Goal: Use online tool/utility: Utilize a website feature to perform a specific function

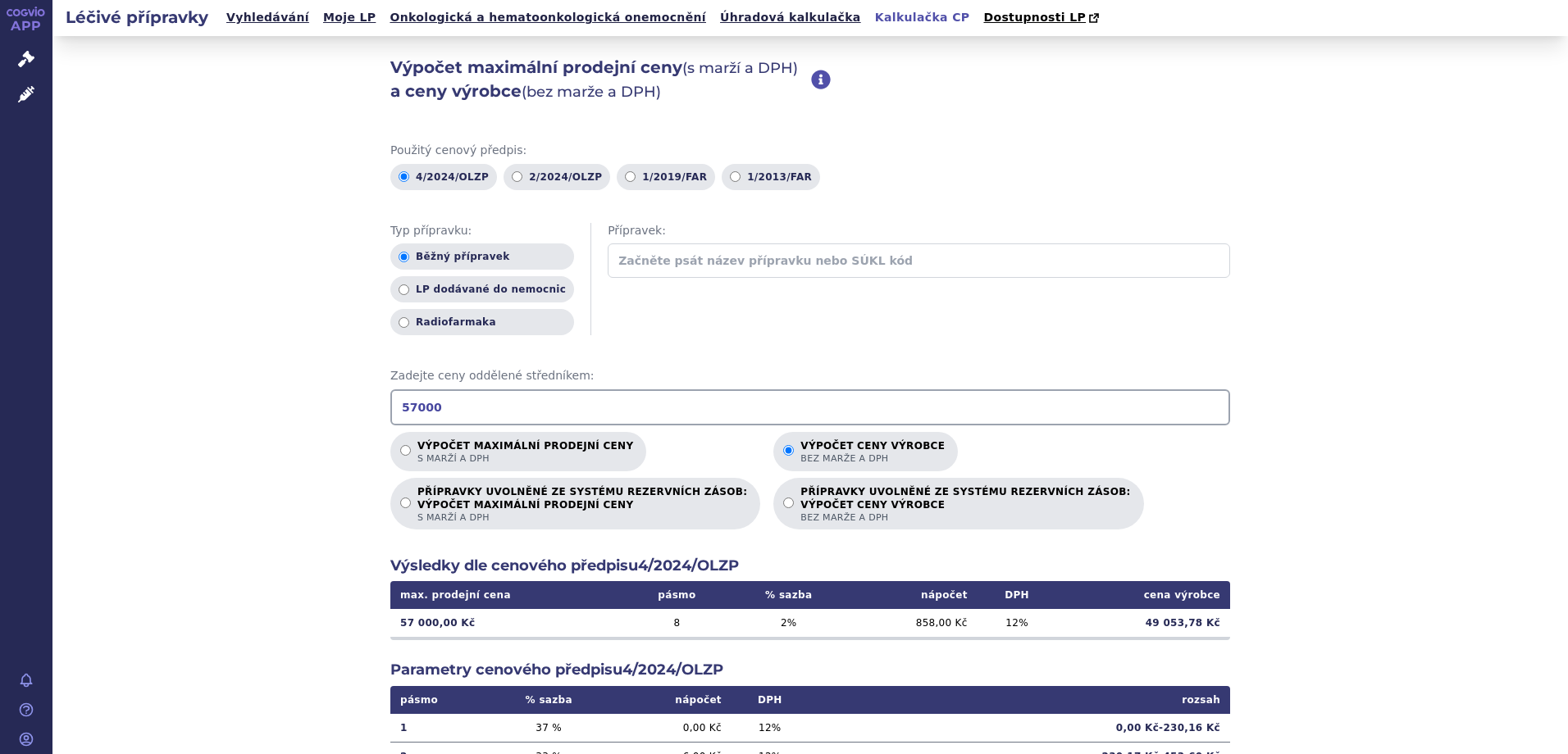
drag, startPoint x: 444, startPoint y: 415, endPoint x: 311, endPoint y: 411, distance: 133.1
click at [311, 411] on div "Výpočet maximální prodejní ceny (s marží a DPH) a ceny výrobce (bez marže a DPH…" at bounding box center [810, 515] width 1516 height 957
drag, startPoint x: 471, startPoint y: 405, endPoint x: 290, endPoint y: 419, distance: 181.5
click at [284, 419] on div "Výpočet maximální prodejní ceny (s marží a DPH) a ceny výrobce (bez marže a DPH…" at bounding box center [810, 515] width 1516 height 957
click at [404, 408] on input "66000" at bounding box center [810, 408] width 840 height 36
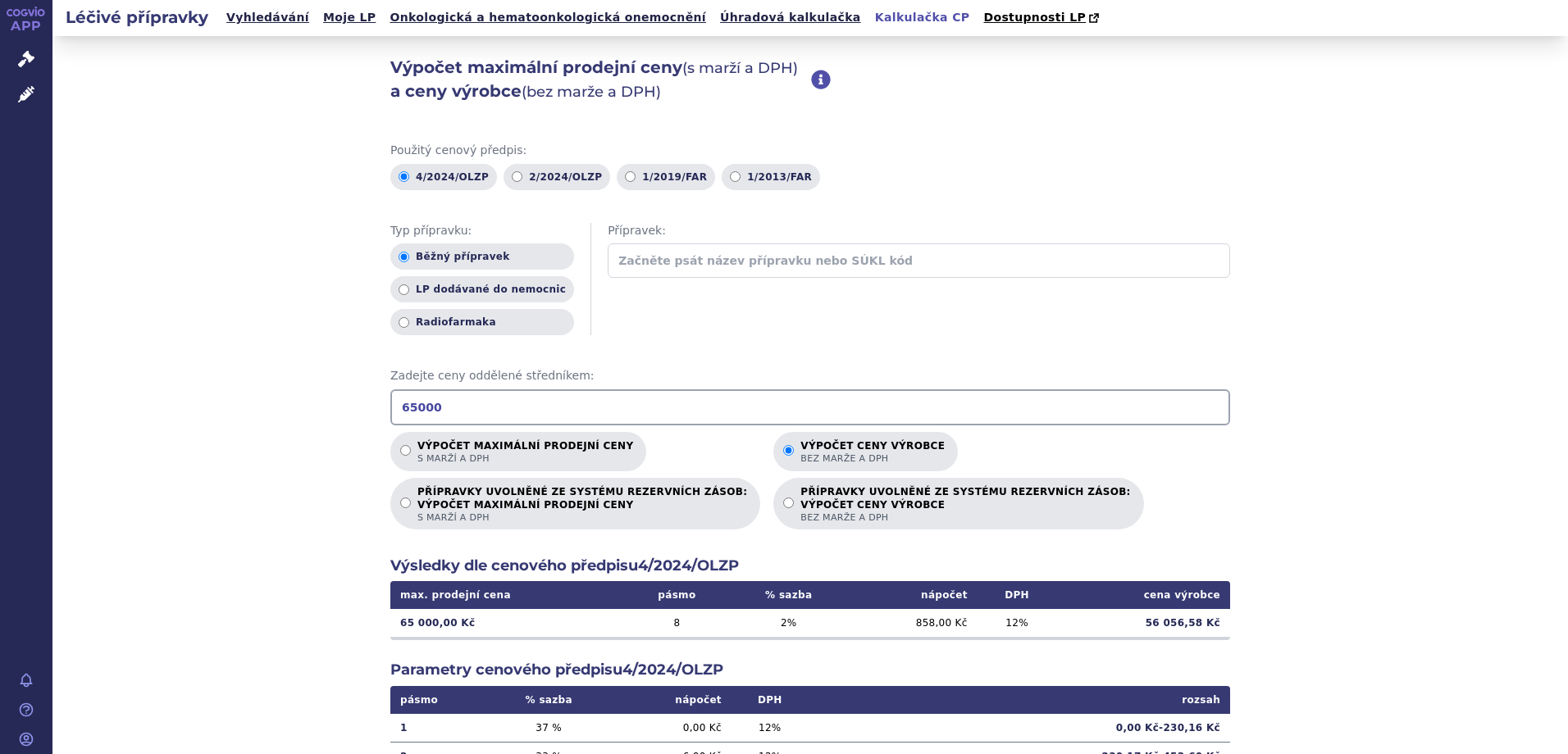
click at [1291, 430] on div "Výpočet maximální prodejní ceny (s marží a DPH) a ceny výrobce (bez marže a DPH…" at bounding box center [810, 515] width 1516 height 957
drag, startPoint x: 447, startPoint y: 413, endPoint x: 230, endPoint y: 408, distance: 217.1
click at [230, 408] on div "Výpočet maximální prodejní ceny (s marží a DPH) a ceny výrobce (bez marže a DPH…" at bounding box center [810, 515] width 1516 height 957
type input "52500"
click at [528, 455] on span "s marží a DPH" at bounding box center [525, 459] width 216 height 12
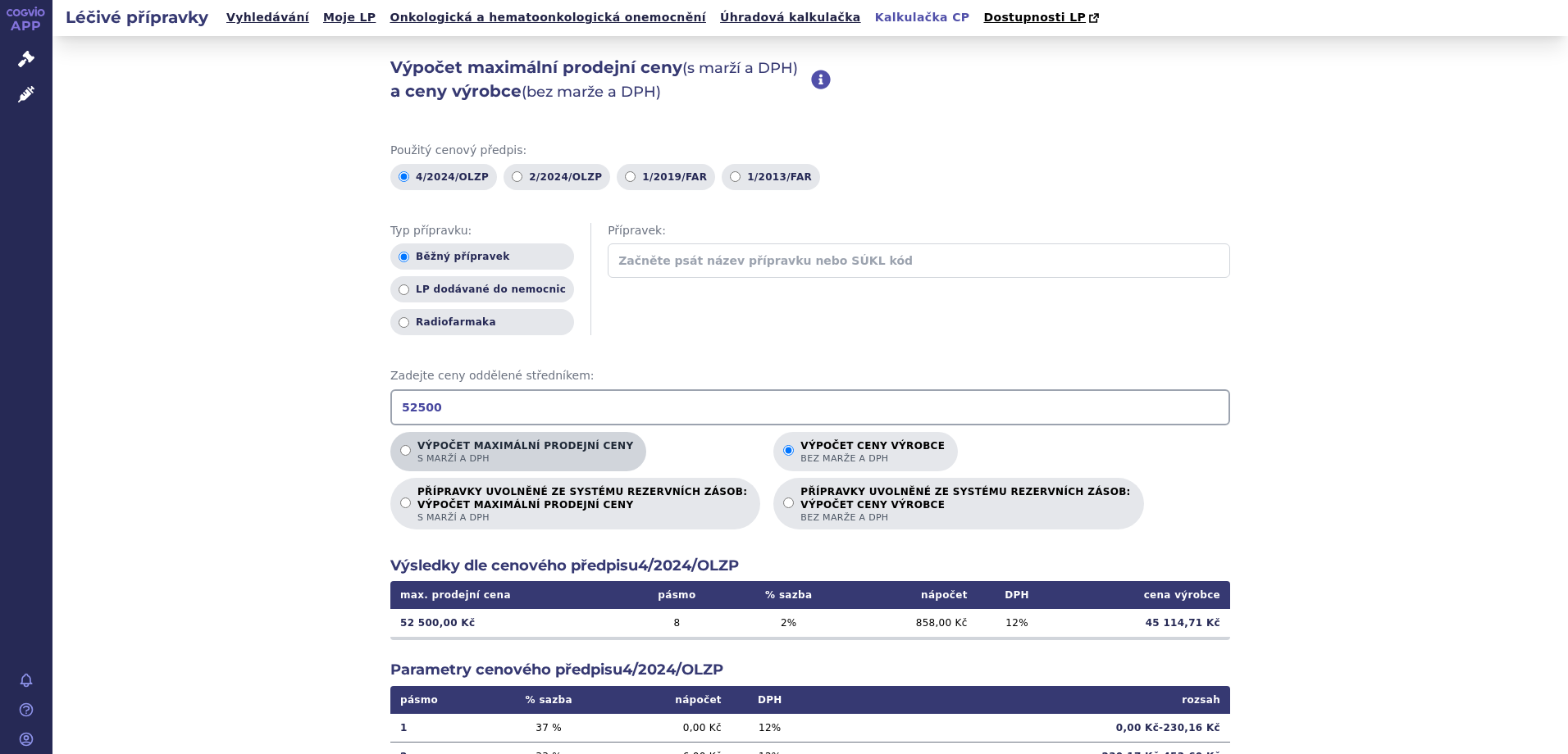
click at [410, 455] on input "Výpočet maximální prodejní ceny s marží a DPH" at bounding box center [406, 450] width 11 height 11
radio input "true"
